Goal: Task Accomplishment & Management: Use online tool/utility

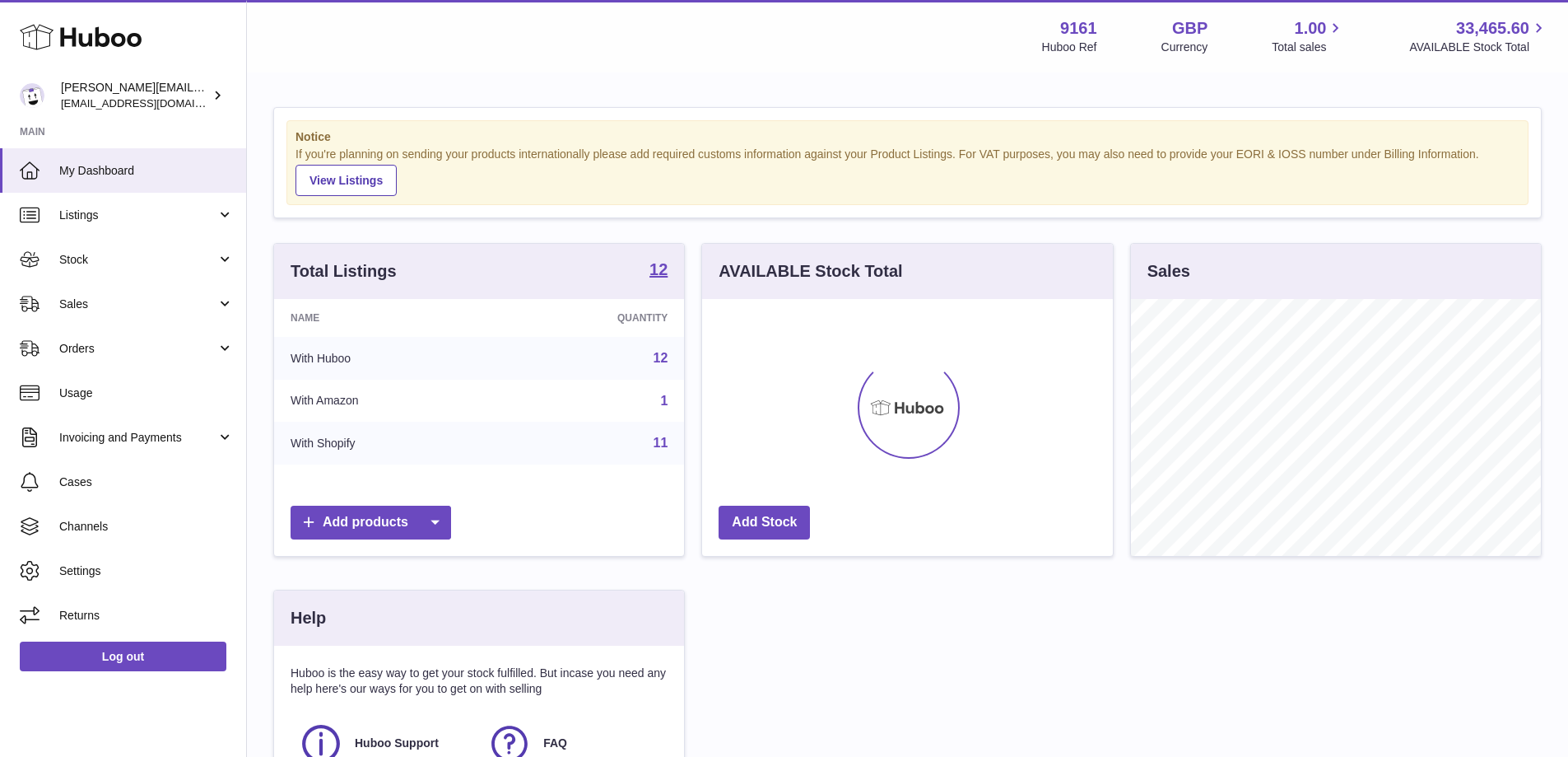
scroll to position [257, 415]
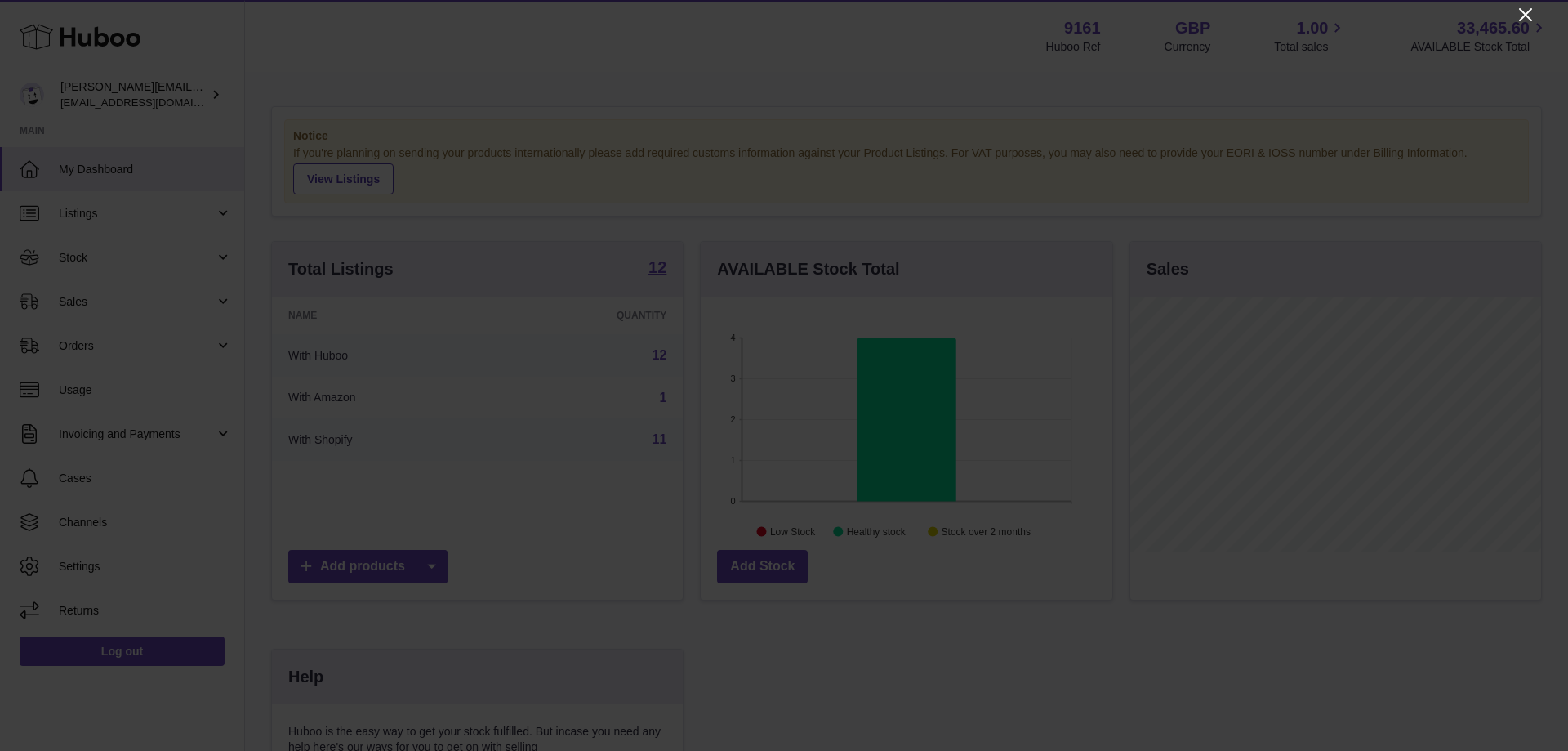
click at [1522, 17] on icon "Close" at bounding box center [1526, 15] width 20 height 20
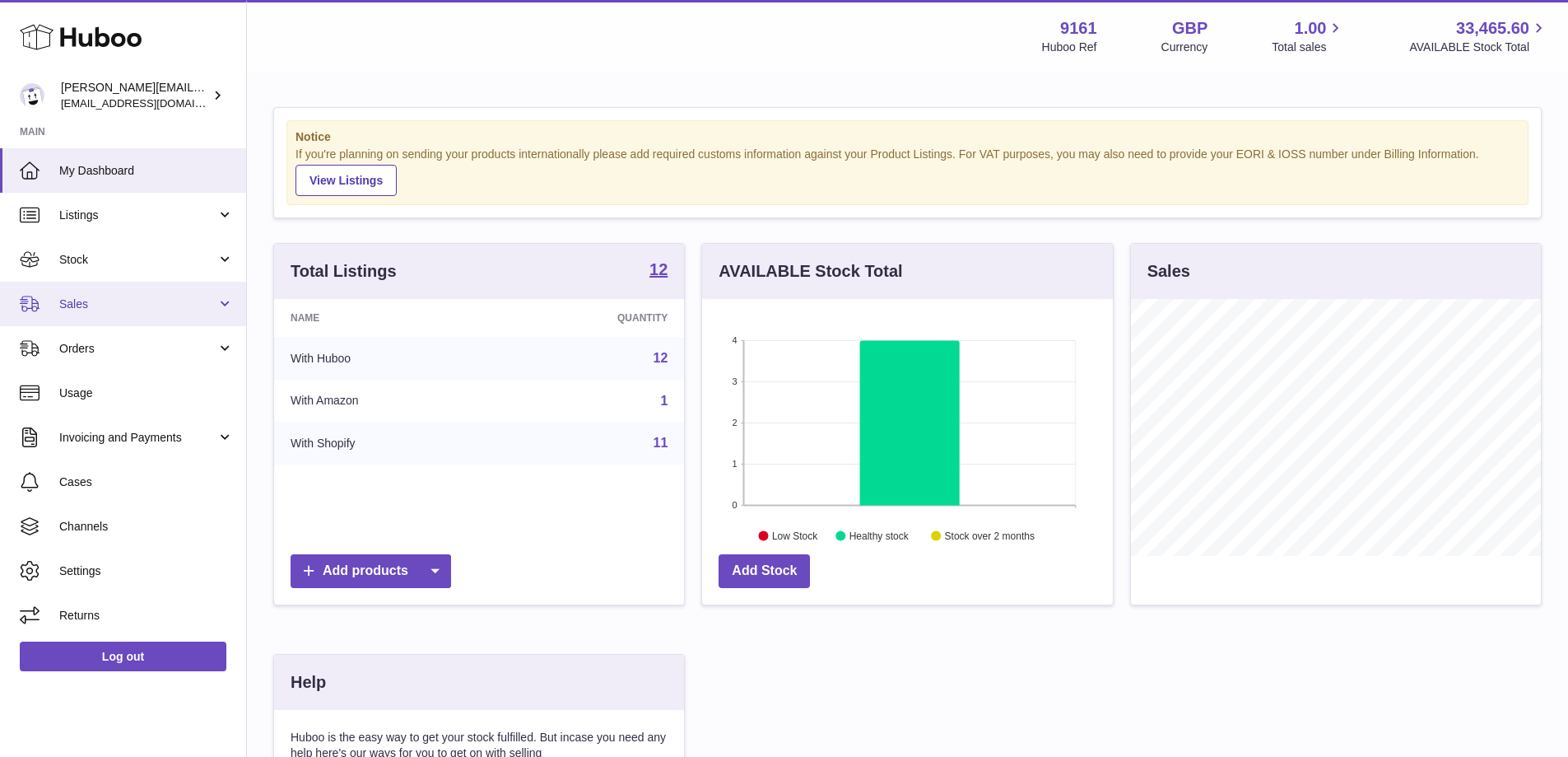
drag, startPoint x: 135, startPoint y: 316, endPoint x: 145, endPoint y: 334, distance: 20.6
click at [135, 316] on link "Sales" at bounding box center [123, 304] width 246 height 44
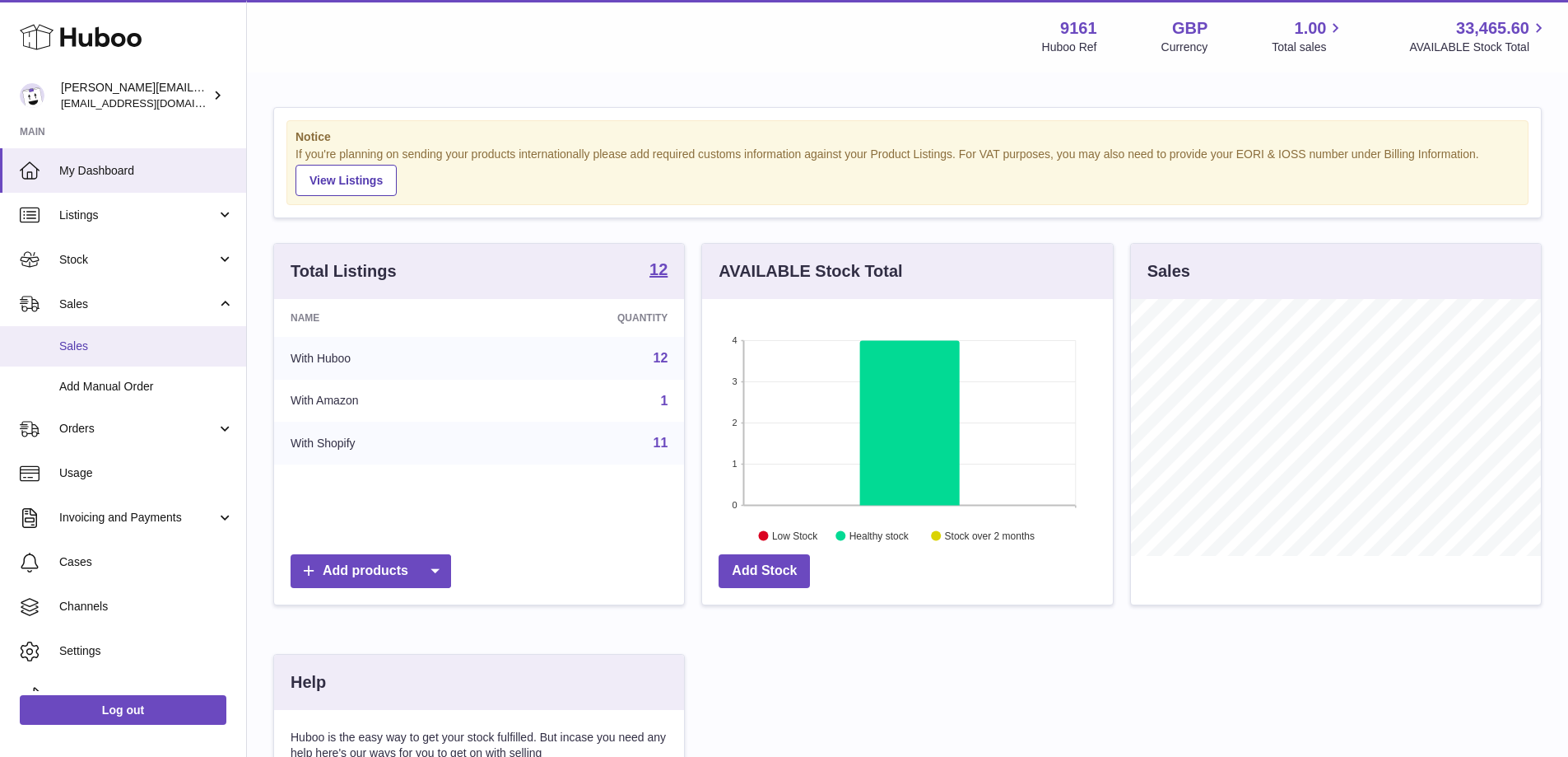
click at [148, 343] on span "Sales" at bounding box center [146, 346] width 175 height 16
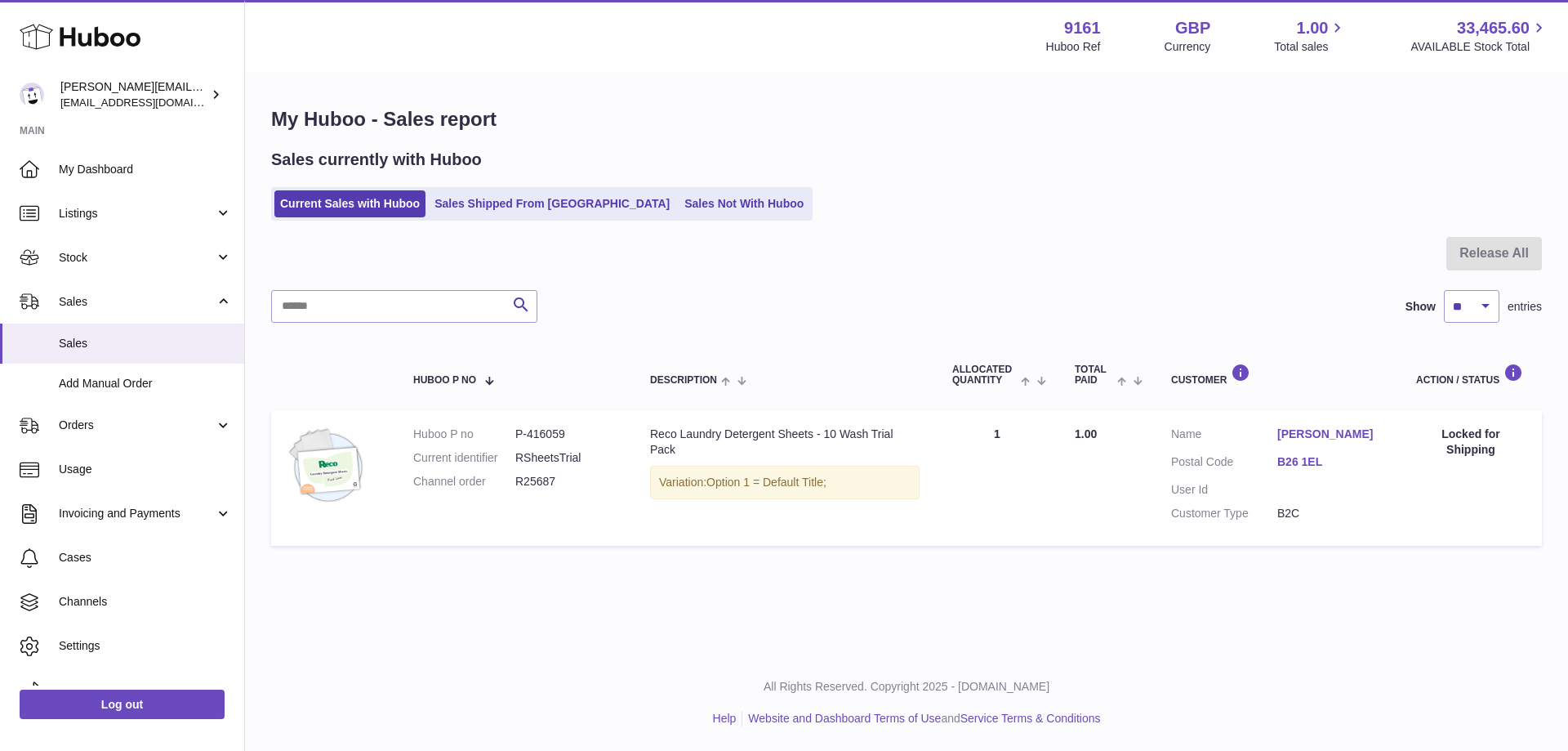
click at [709, 223] on div "My Huboo - Sales report Sales currently with Huboo Current Sales with Huboo Sal…" at bounding box center [906, 330] width 1323 height 513
click at [710, 211] on link "Sales Not With Huboo" at bounding box center [744, 203] width 131 height 27
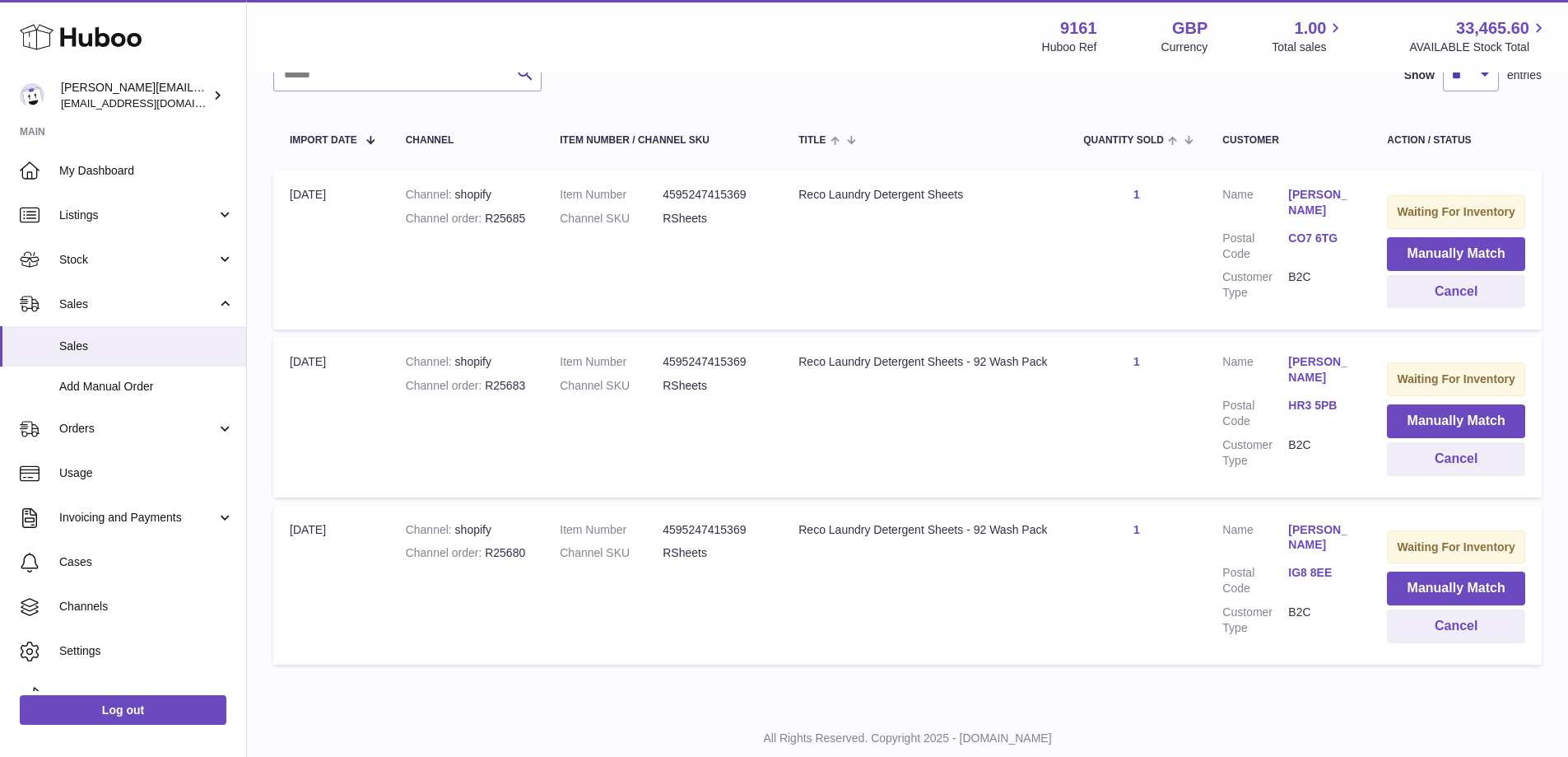
scroll to position [265, 0]
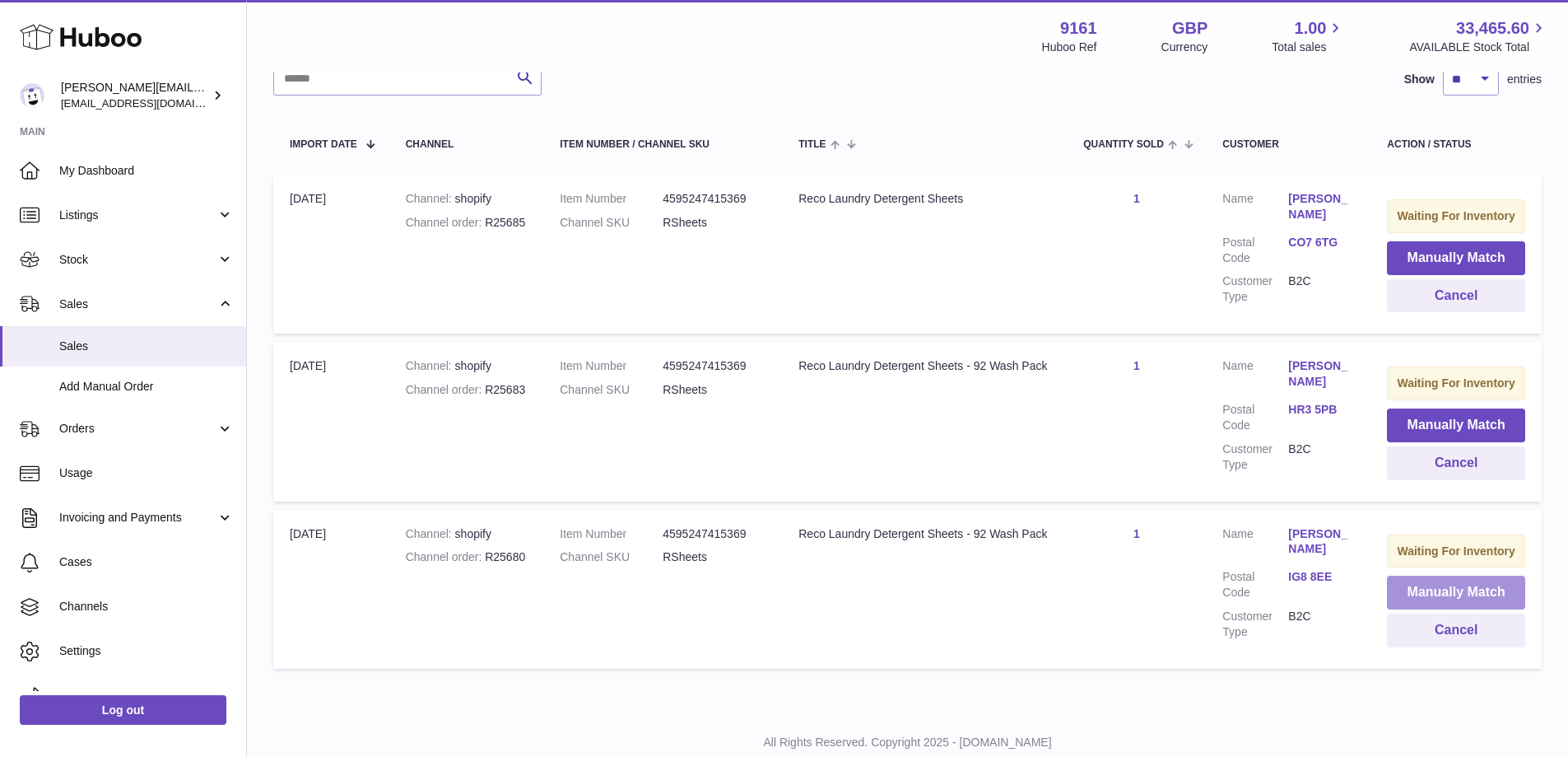
click at [1419, 610] on button "Manually Match" at bounding box center [1456, 592] width 138 height 33
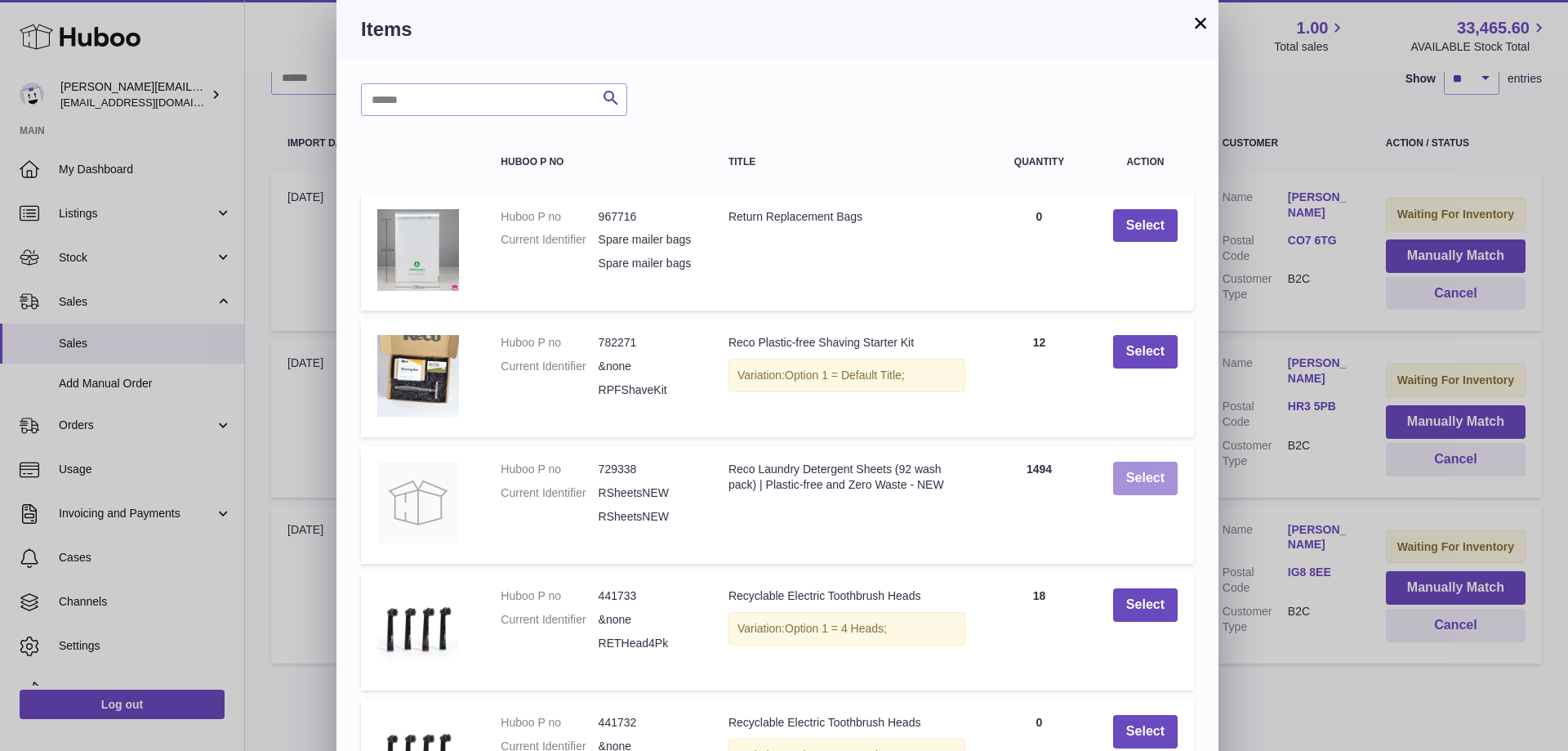
click at [1121, 486] on button "Select" at bounding box center [1146, 478] width 65 height 33
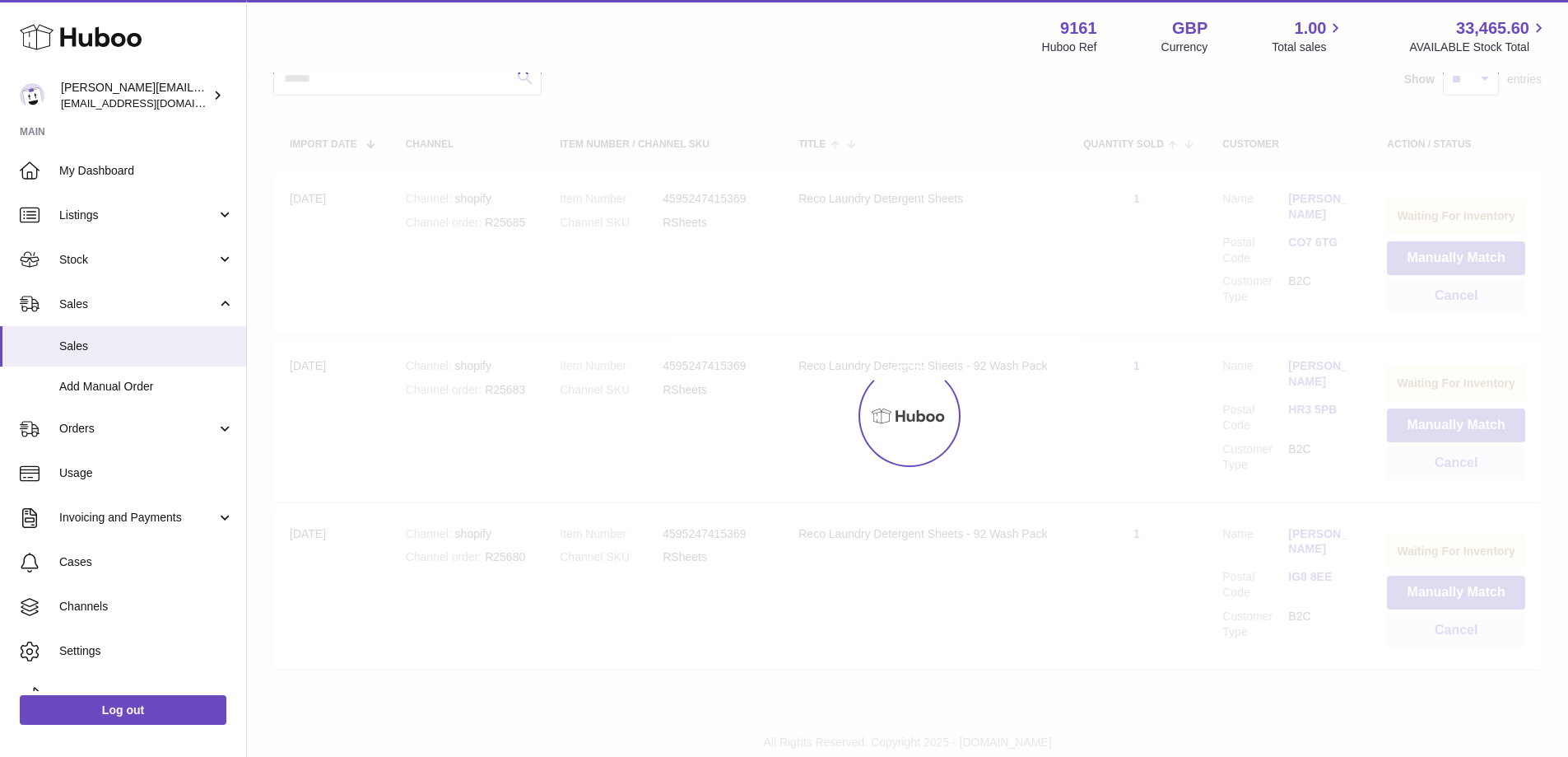
scroll to position [169, 0]
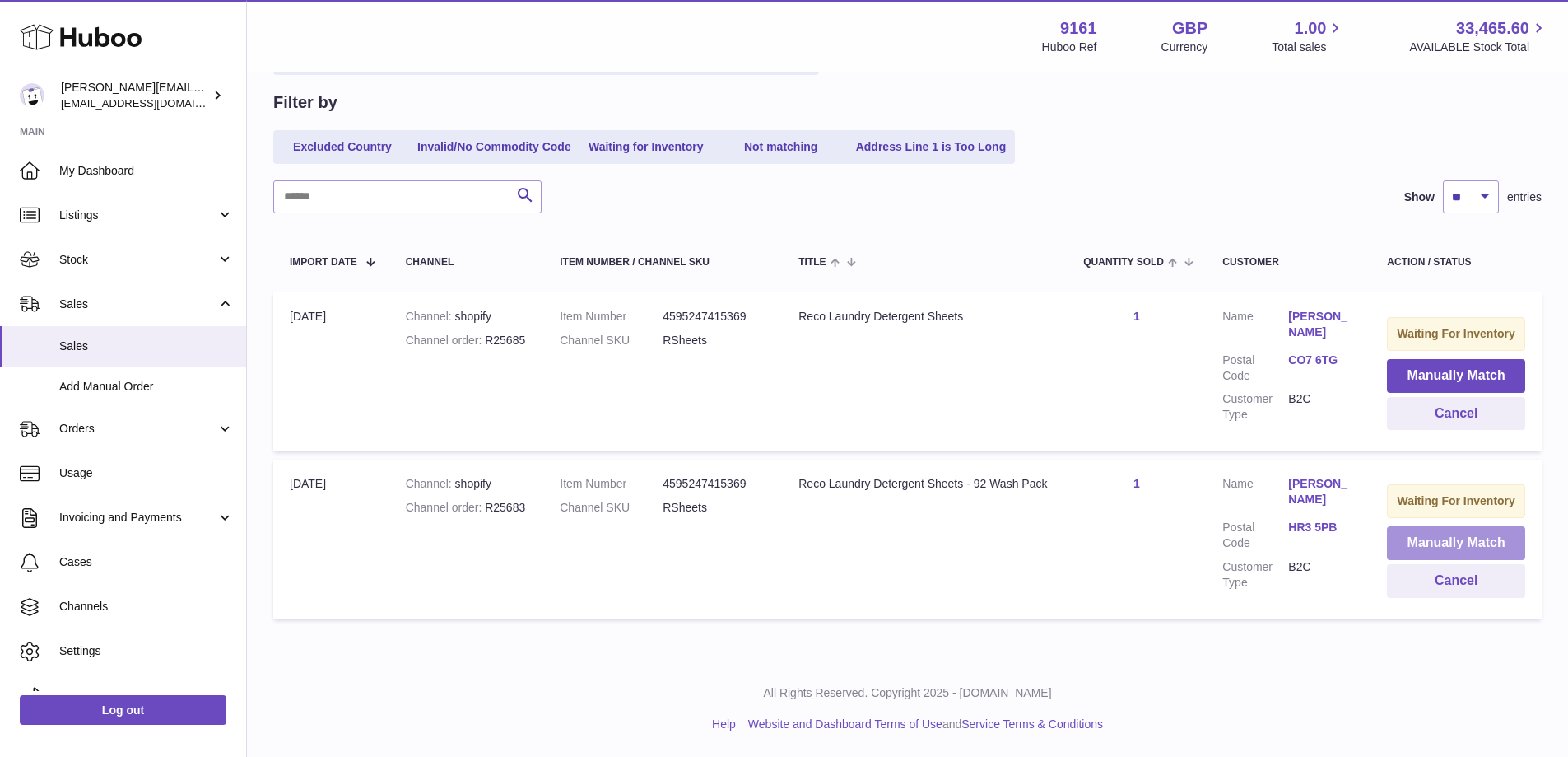
click at [1394, 536] on button "Manually Match" at bounding box center [1456, 543] width 138 height 33
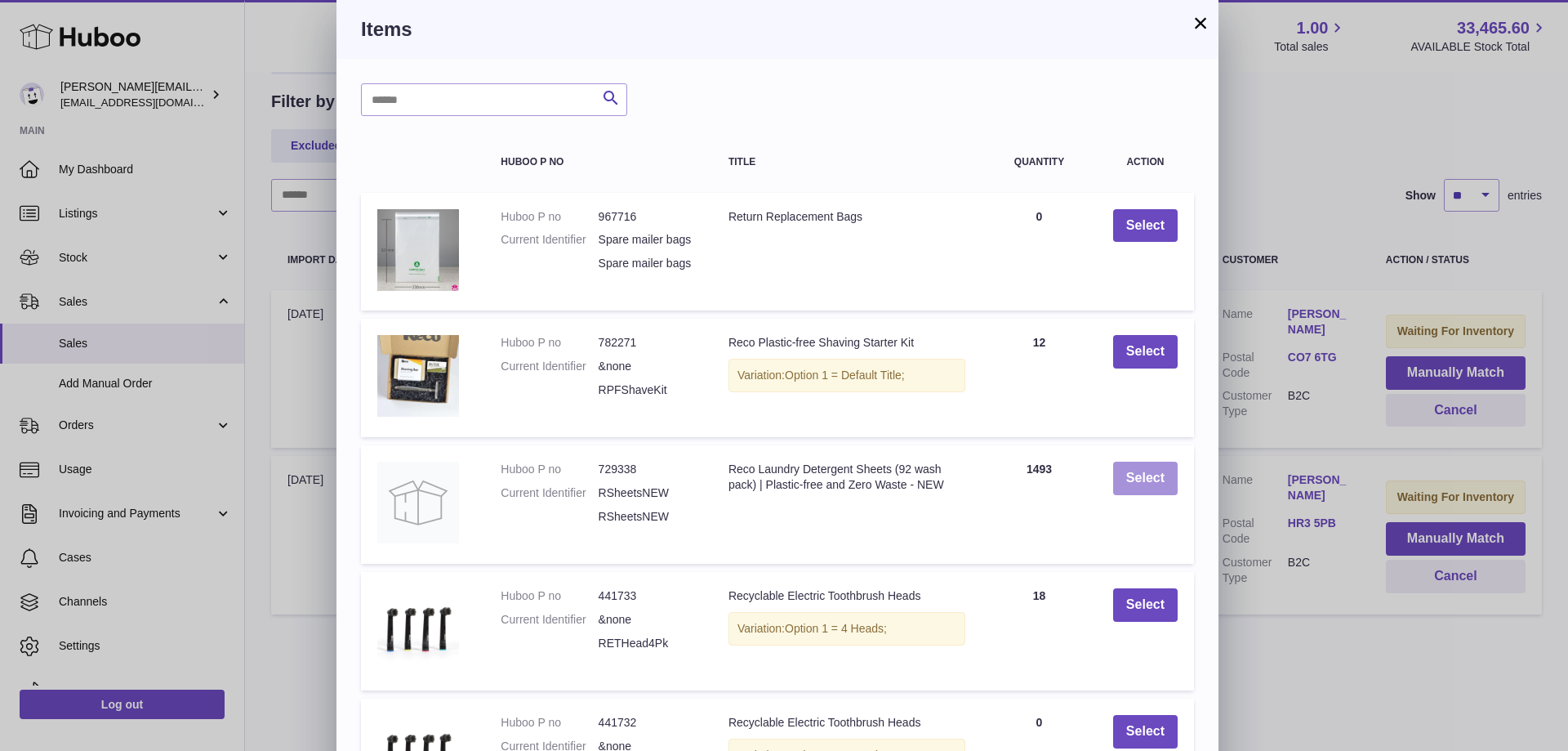
click at [1168, 485] on button "Select" at bounding box center [1146, 478] width 65 height 33
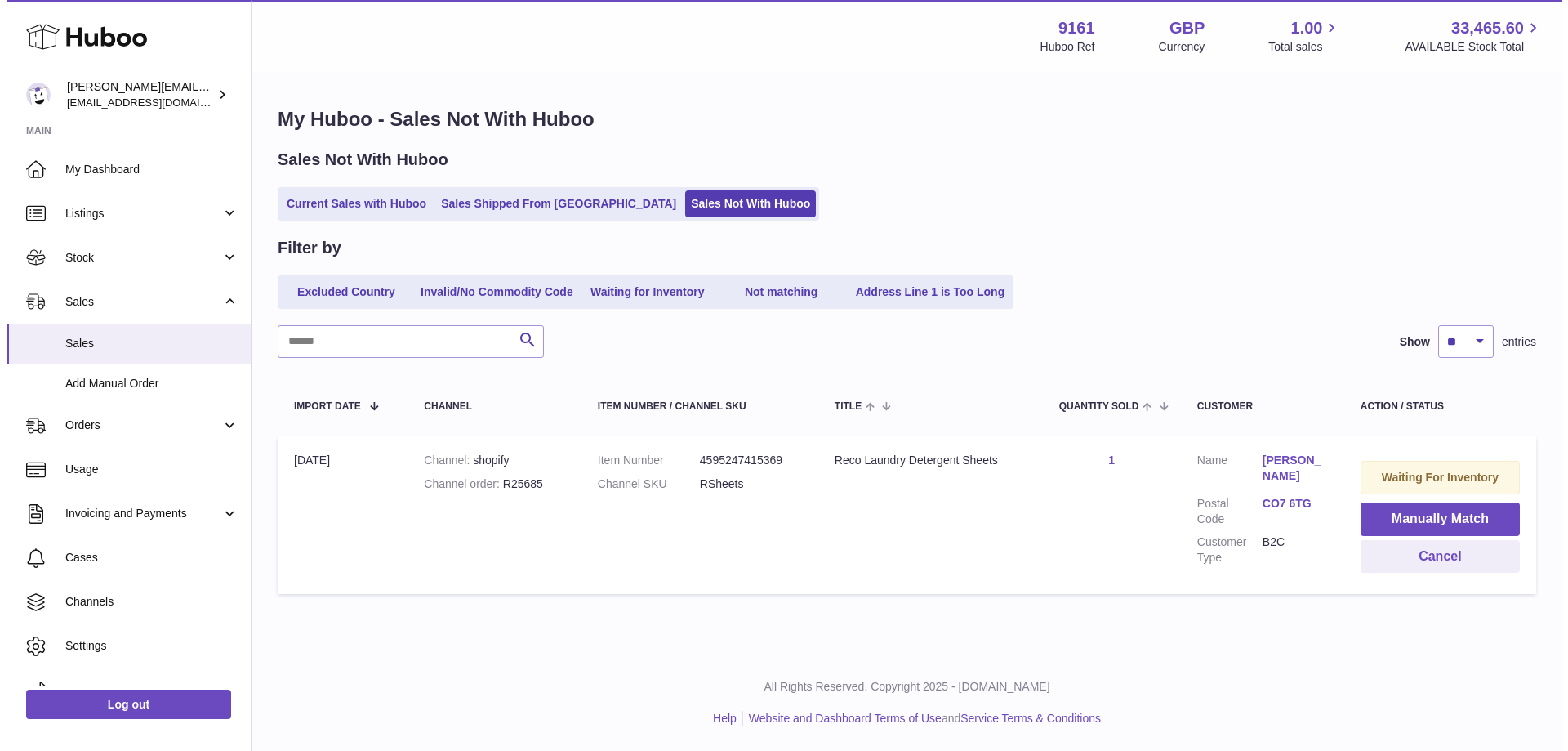
scroll to position [0, 0]
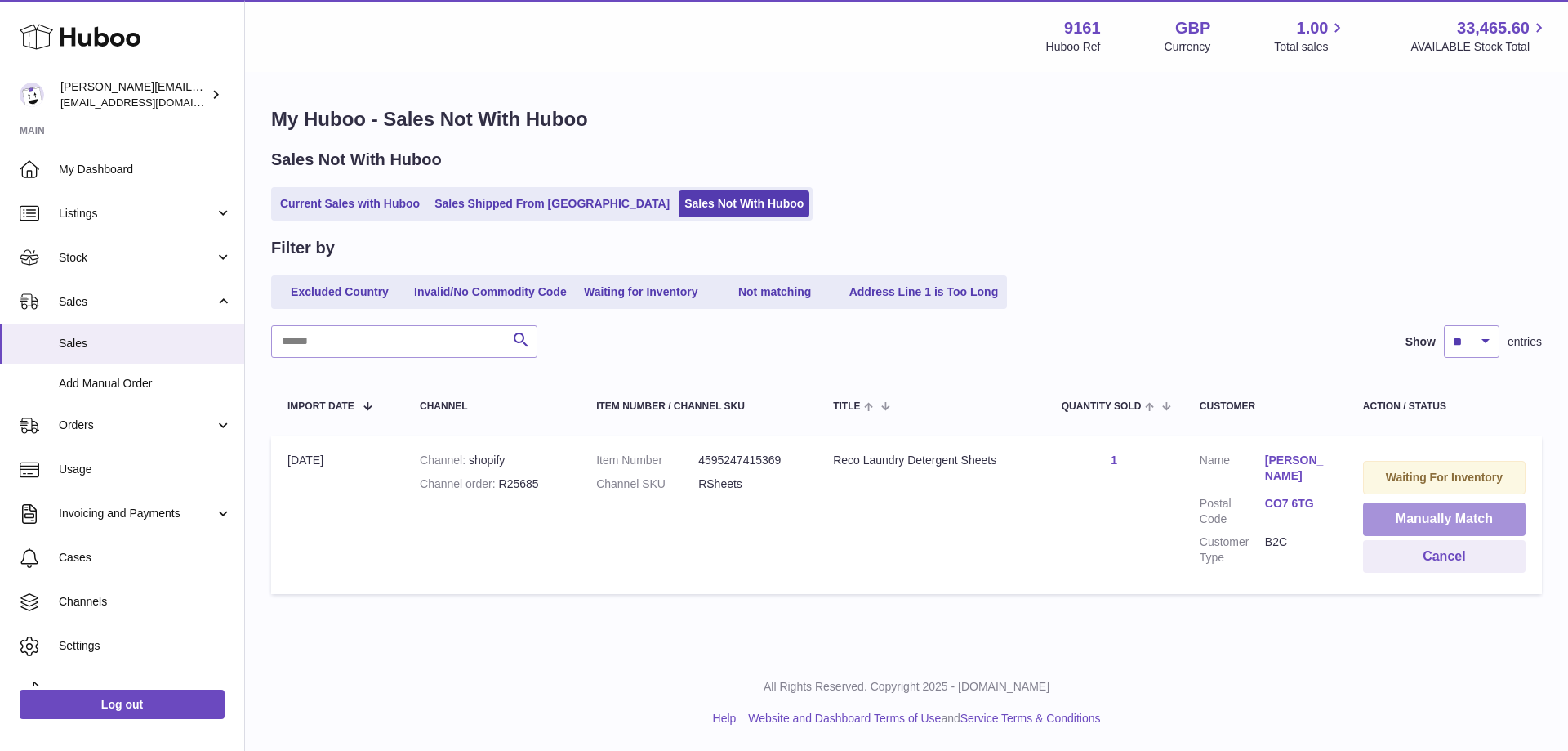
click at [1398, 509] on button "Manually Match" at bounding box center [1444, 519] width 163 height 33
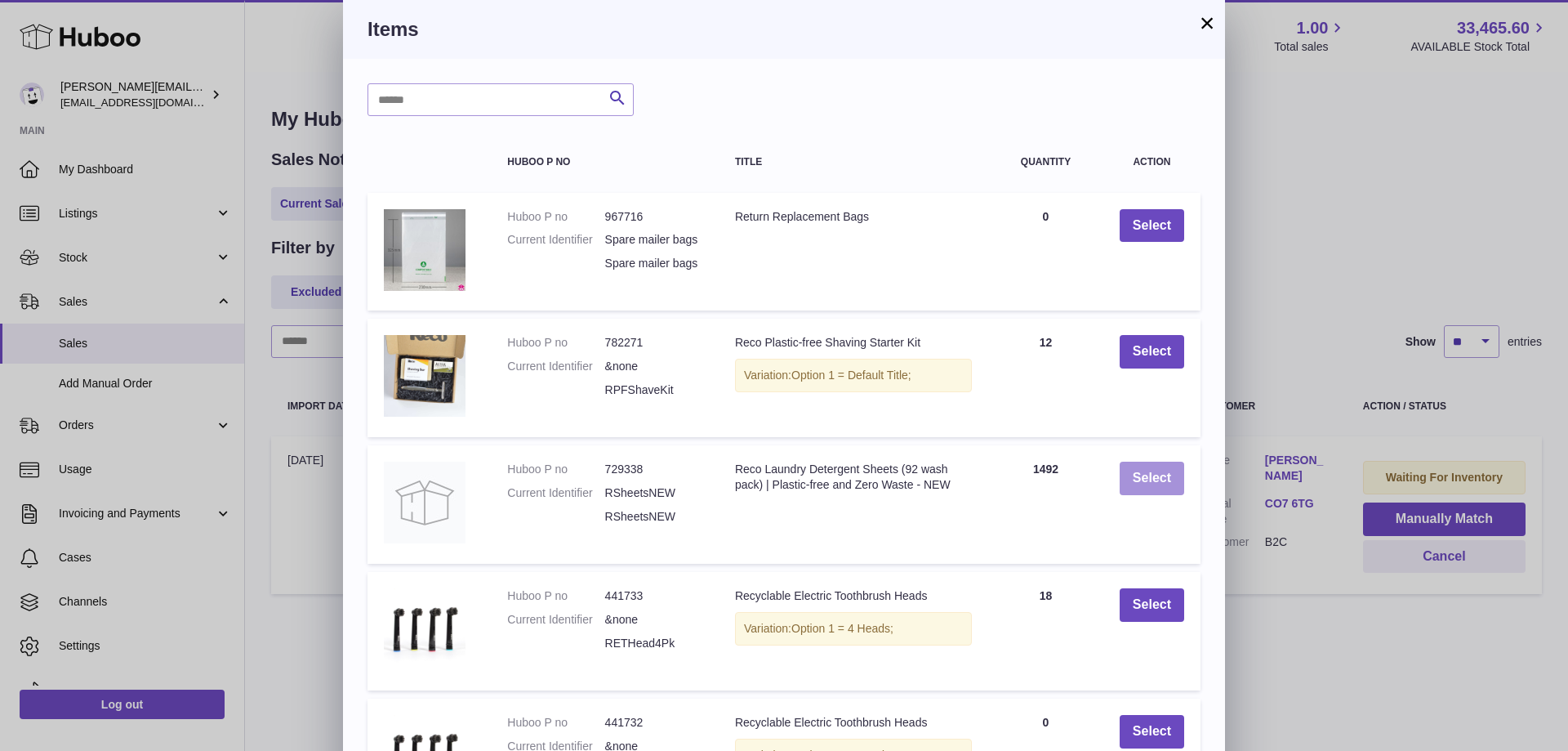
click at [1120, 493] on button "Select" at bounding box center [1152, 478] width 65 height 33
